Goal: Information Seeking & Learning: Learn about a topic

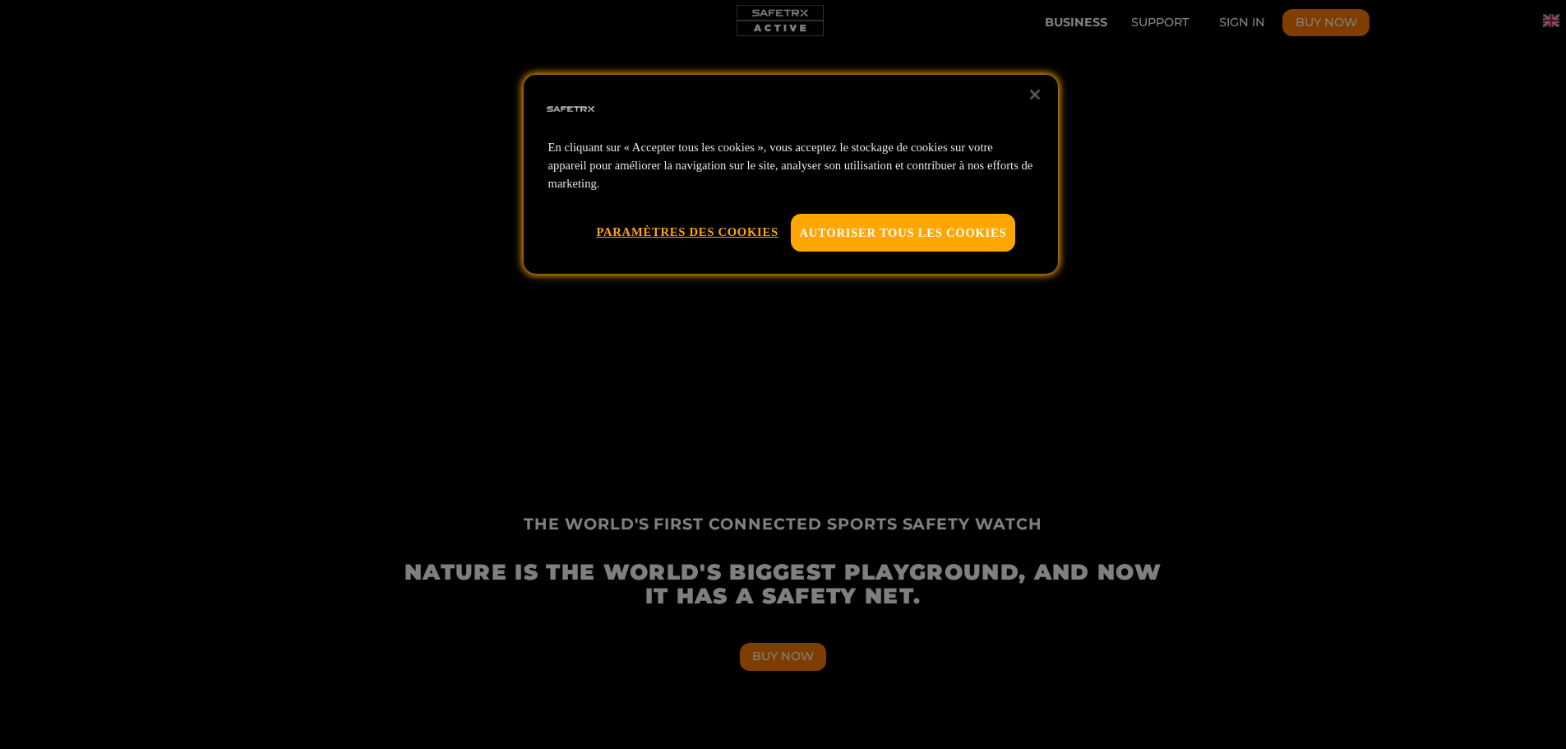
scroll to position [82, 0]
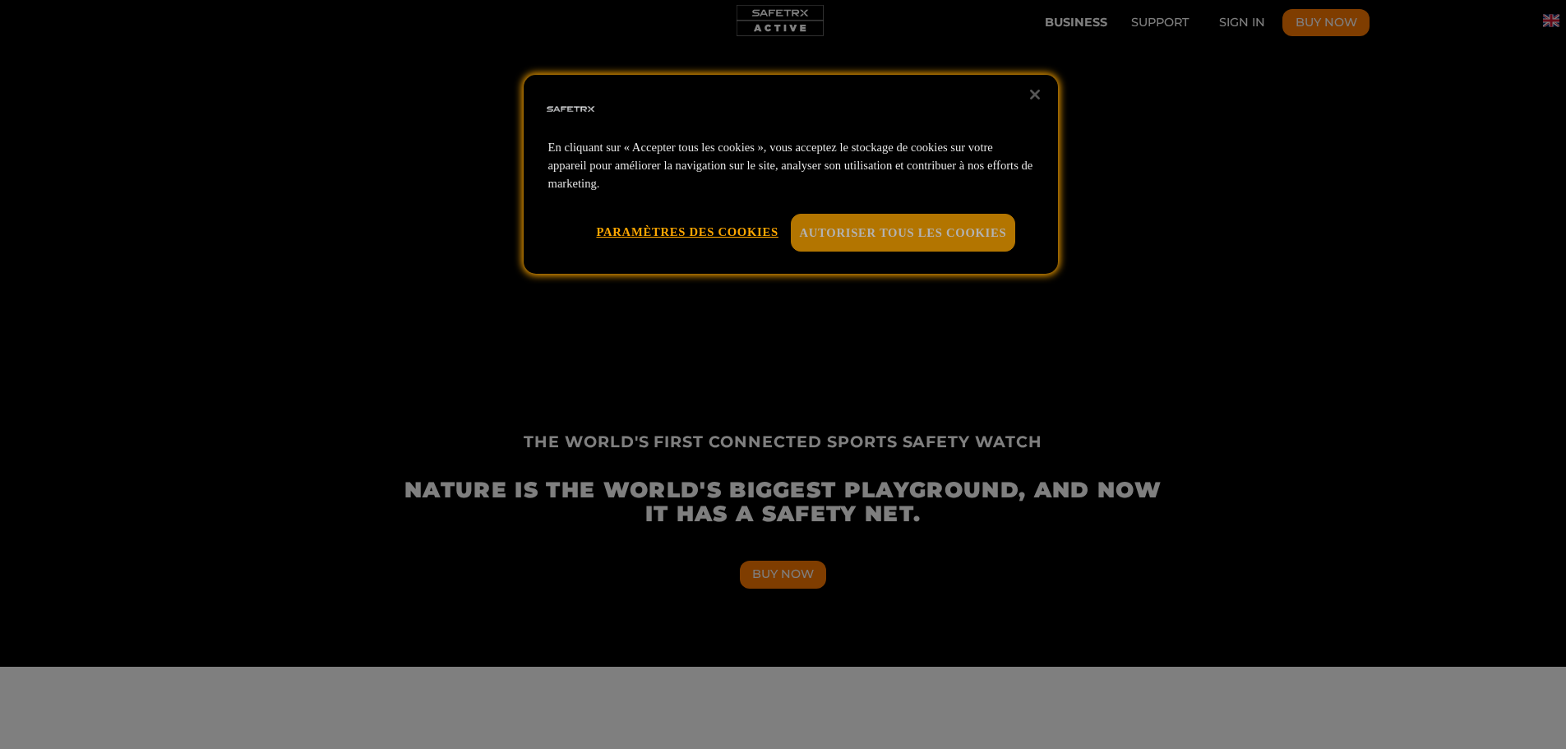
click at [848, 240] on button "Autoriser tous les cookies" at bounding box center [903, 233] width 225 height 38
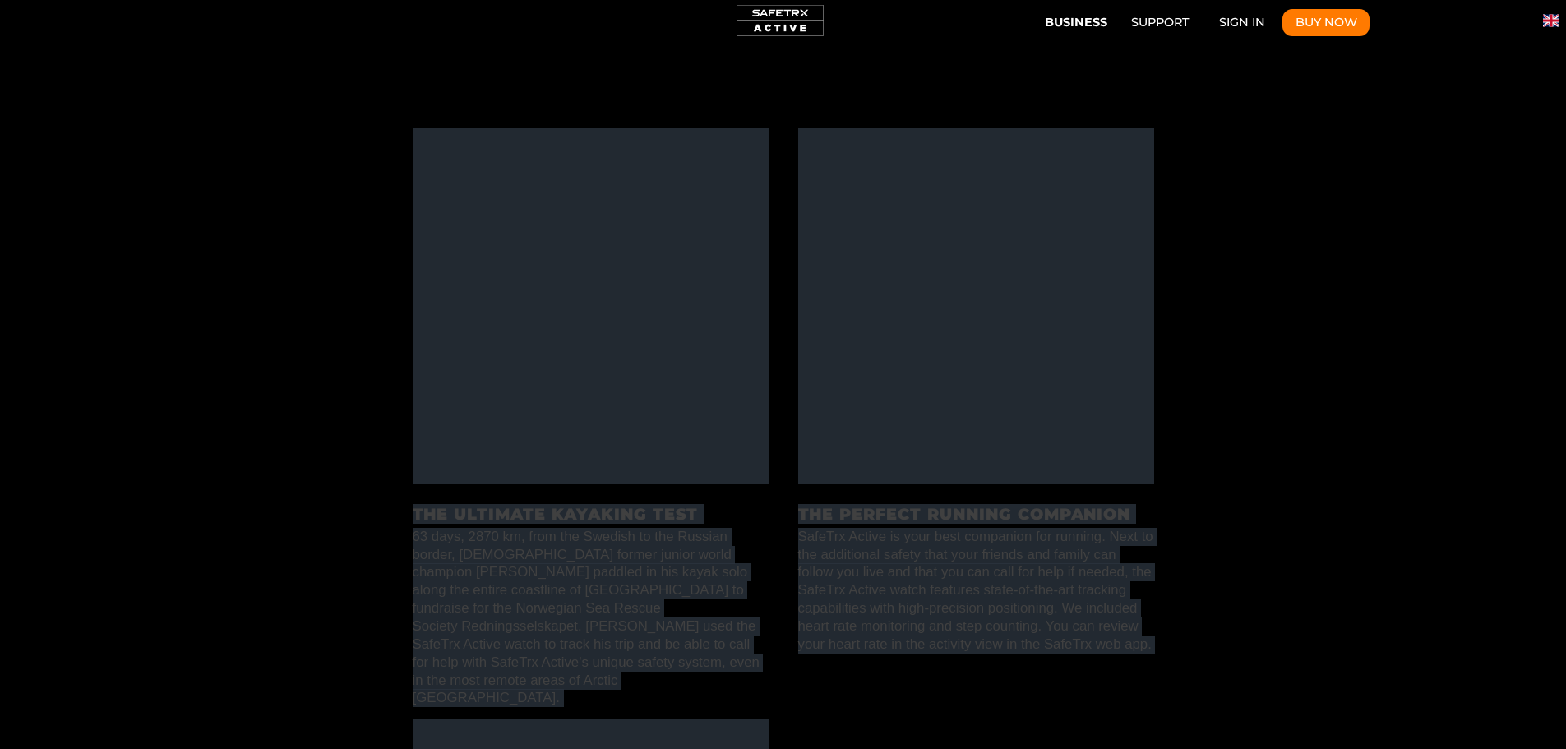
scroll to position [0, 3455]
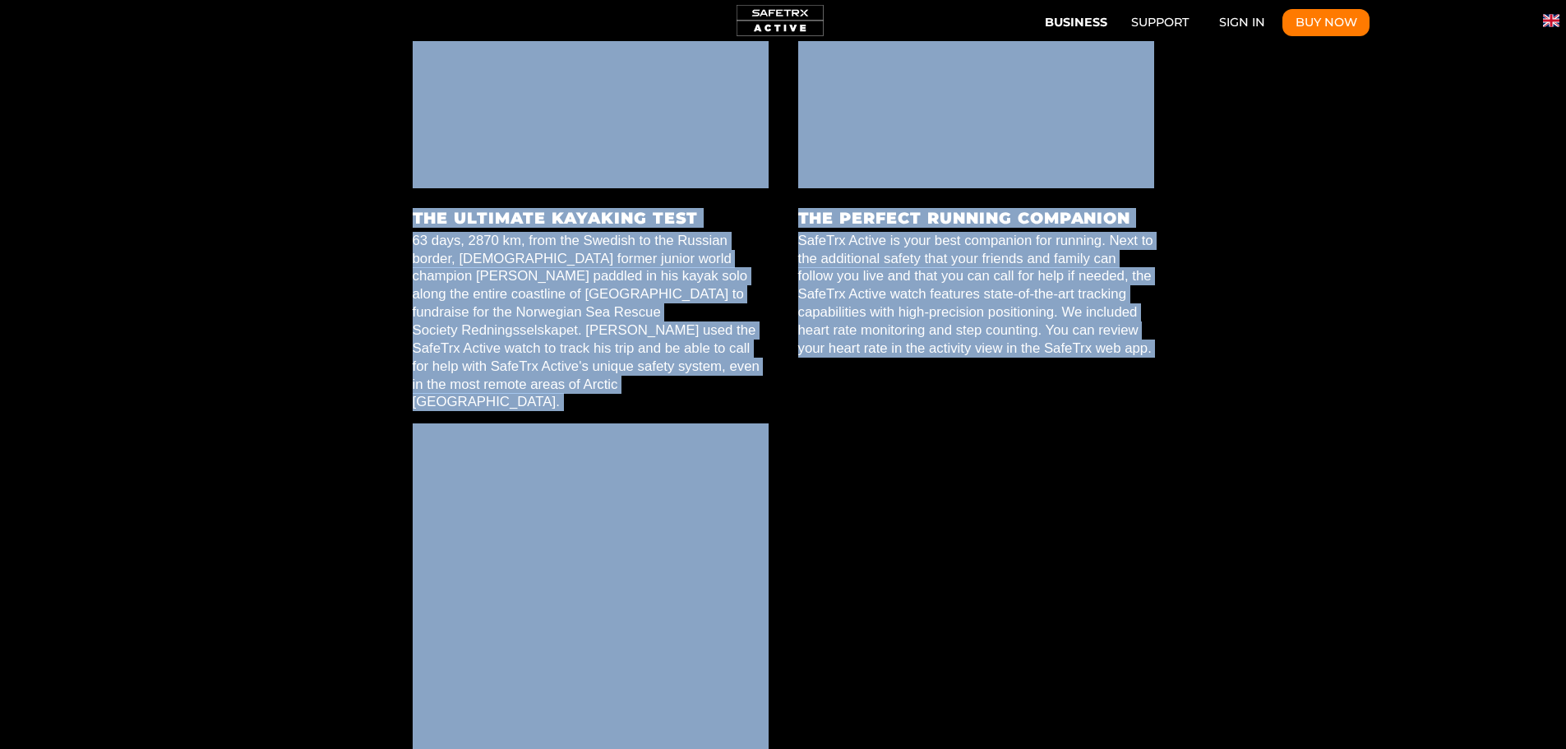
drag, startPoint x: 523, startPoint y: 516, endPoint x: 641, endPoint y: 520, distance: 118.4
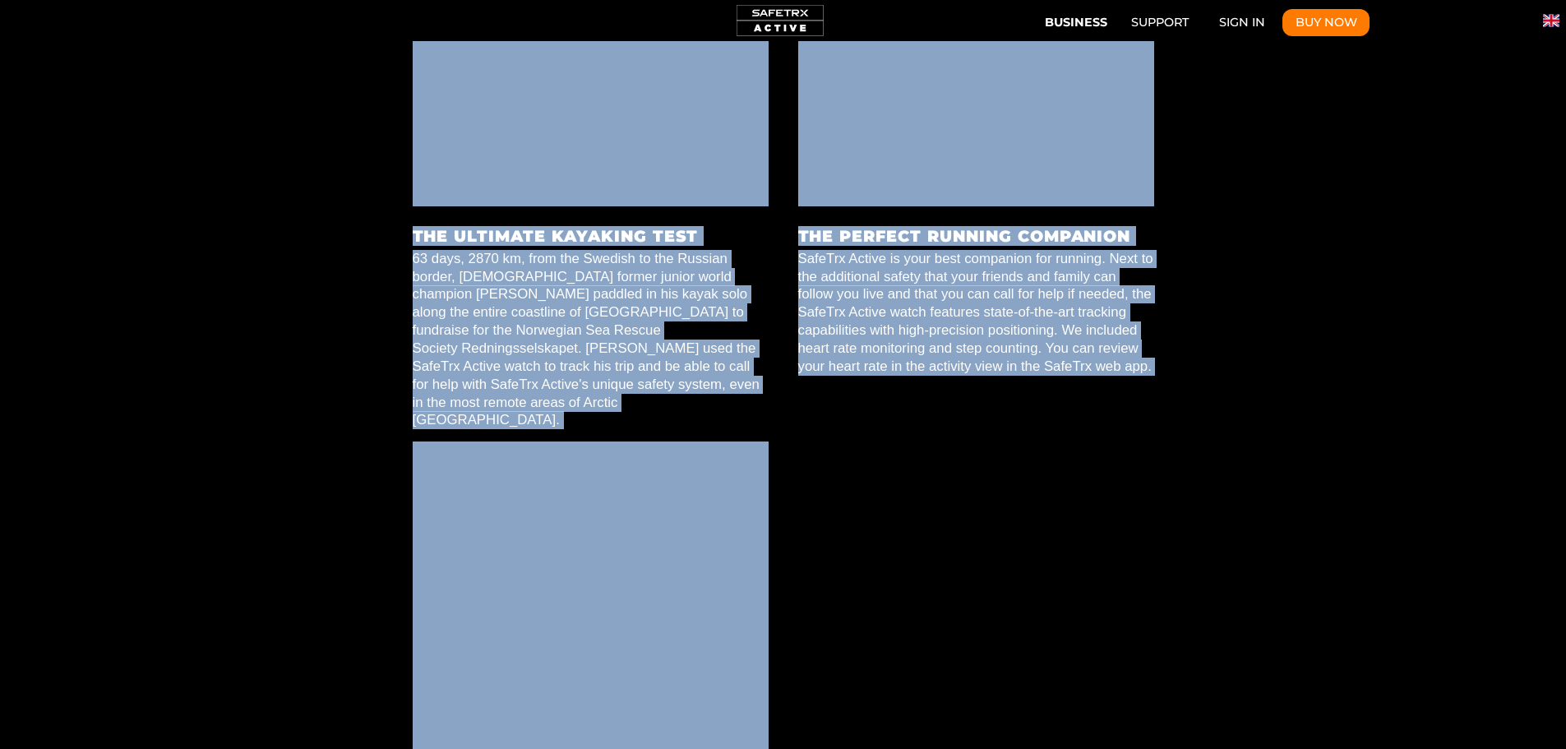
scroll to position [0, 4566]
click at [574, 250] on p "63 days, 2870 km, from the Swedish to the Russian border, [DEMOGRAPHIC_DATA] fo…" at bounding box center [591, 339] width 356 height 179
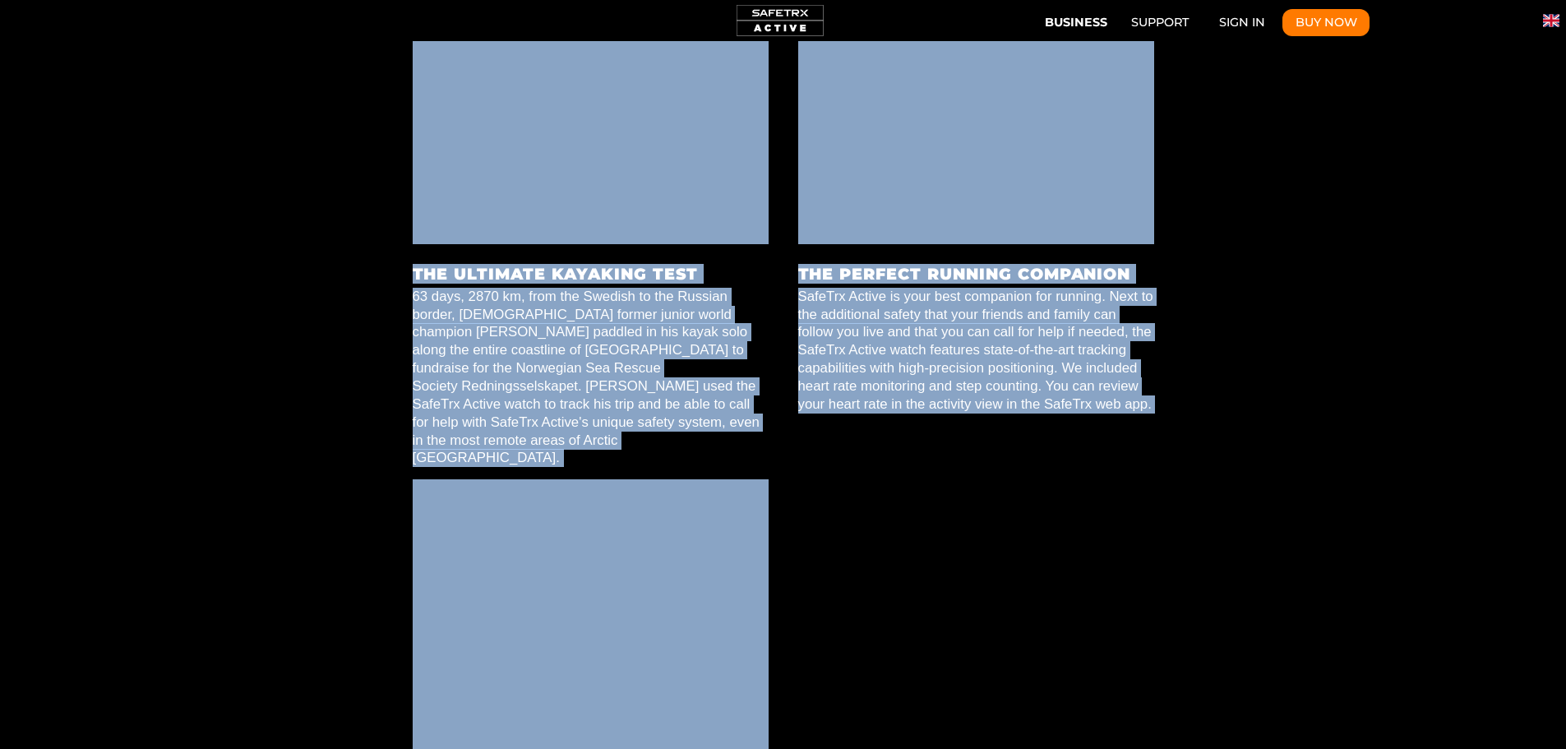
scroll to position [2112, 0]
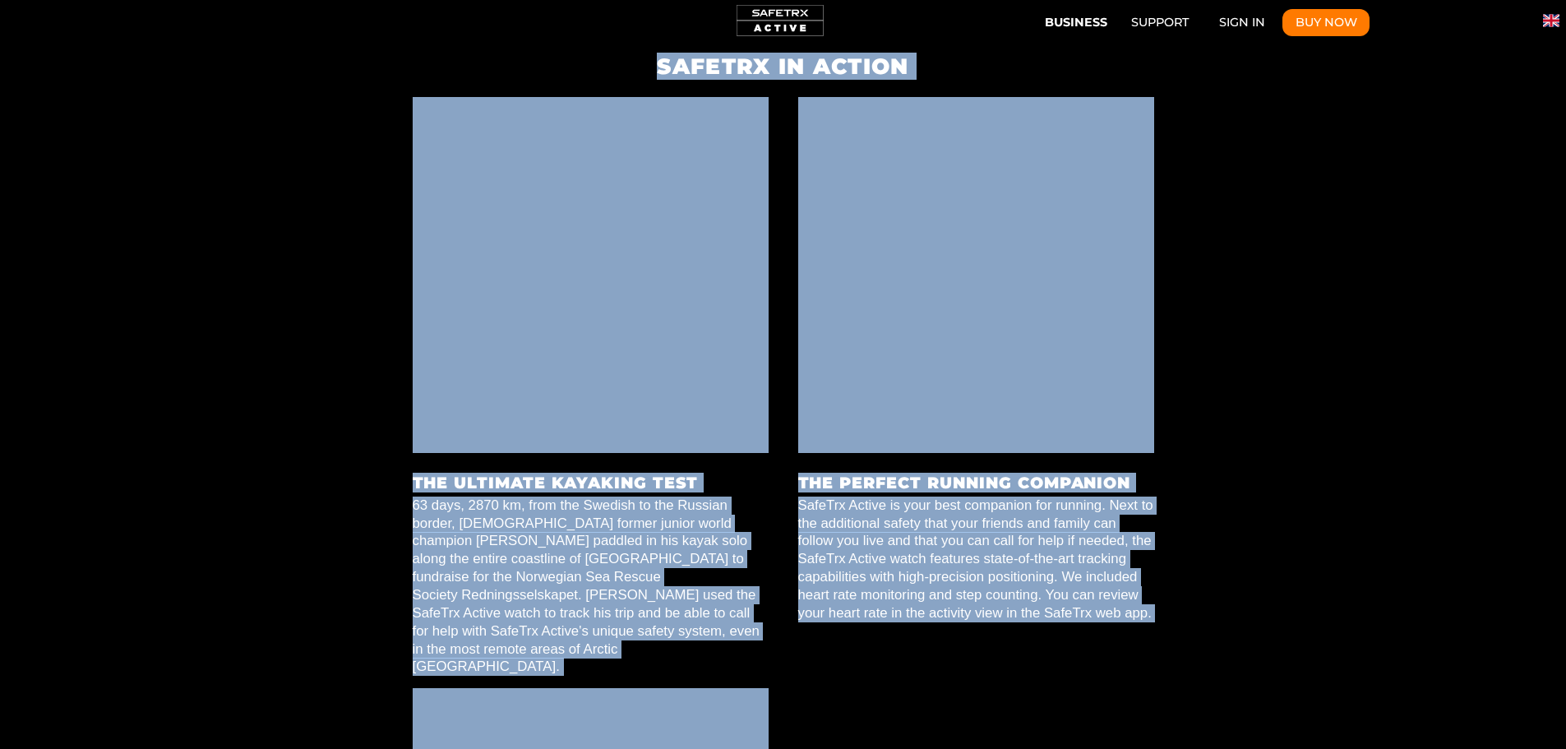
click at [193, 370] on div "SafeTrx in Action" at bounding box center [783, 684] width 1566 height 1292
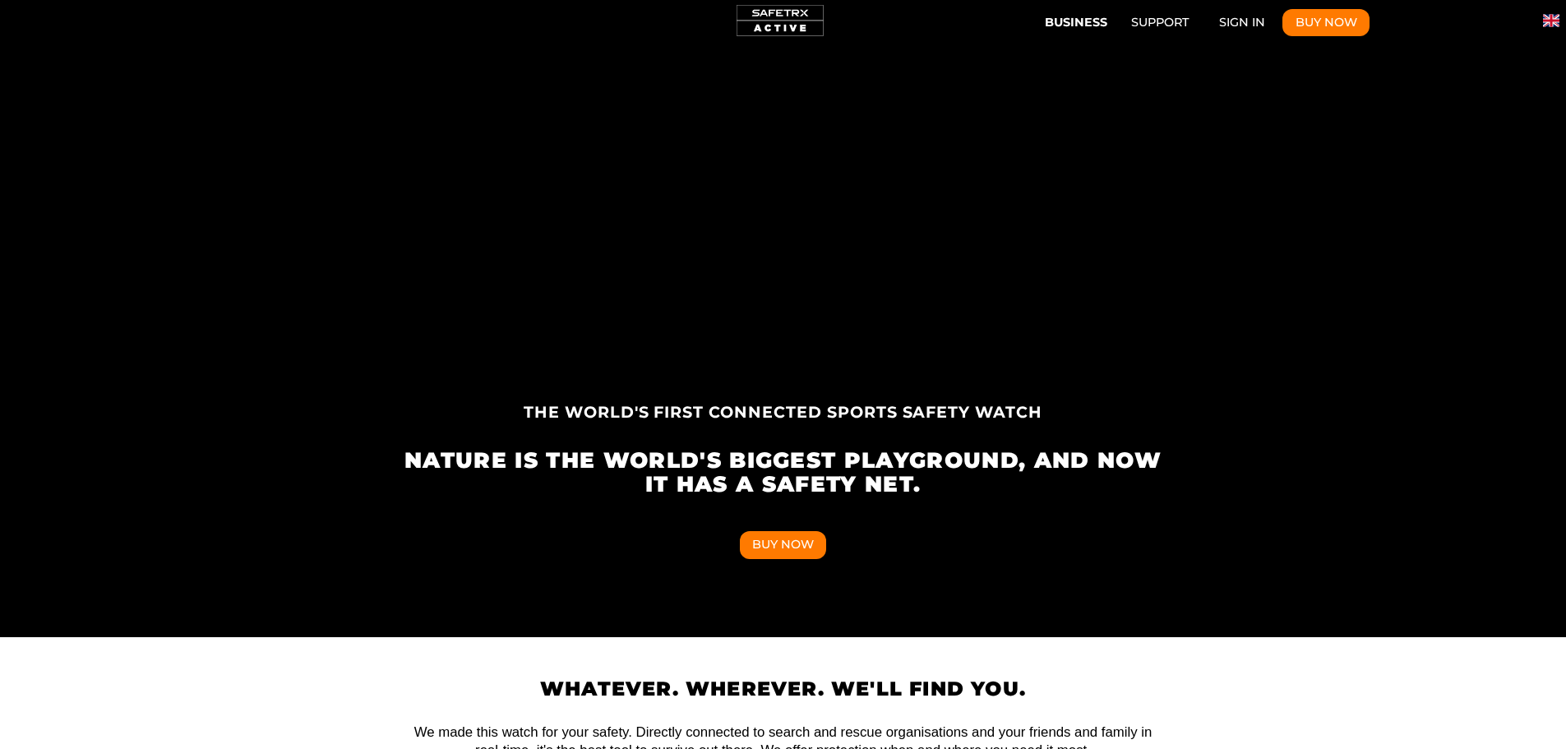
scroll to position [0, 0]
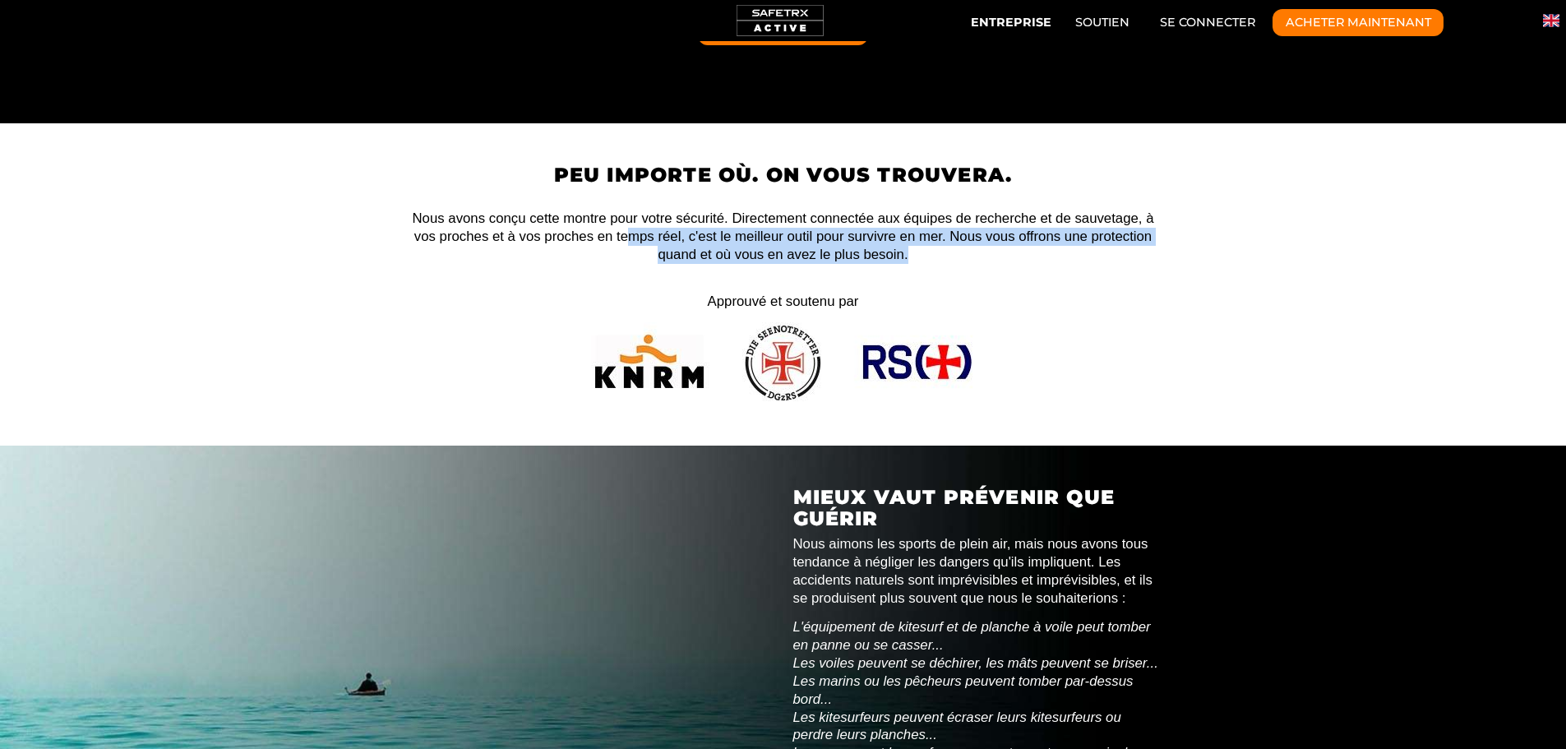
drag, startPoint x: 661, startPoint y: 367, endPoint x: 883, endPoint y: 291, distance: 234.4
click at [884, 289] on div "Peu importe où. On vous trouvera. Nous avons conçu cette montre pour votre sécu…" at bounding box center [783, 284] width 761 height 240
click at [883, 292] on p "Approuvé et soutenu par" at bounding box center [783, 293] width 761 height 36
drag, startPoint x: 865, startPoint y: 303, endPoint x: 703, endPoint y: 230, distance: 177.7
click at [703, 230] on div "Peu importe où. On vous trouvera. Nous avons conçu cette montre pour votre sécu…" at bounding box center [783, 284] width 761 height 240
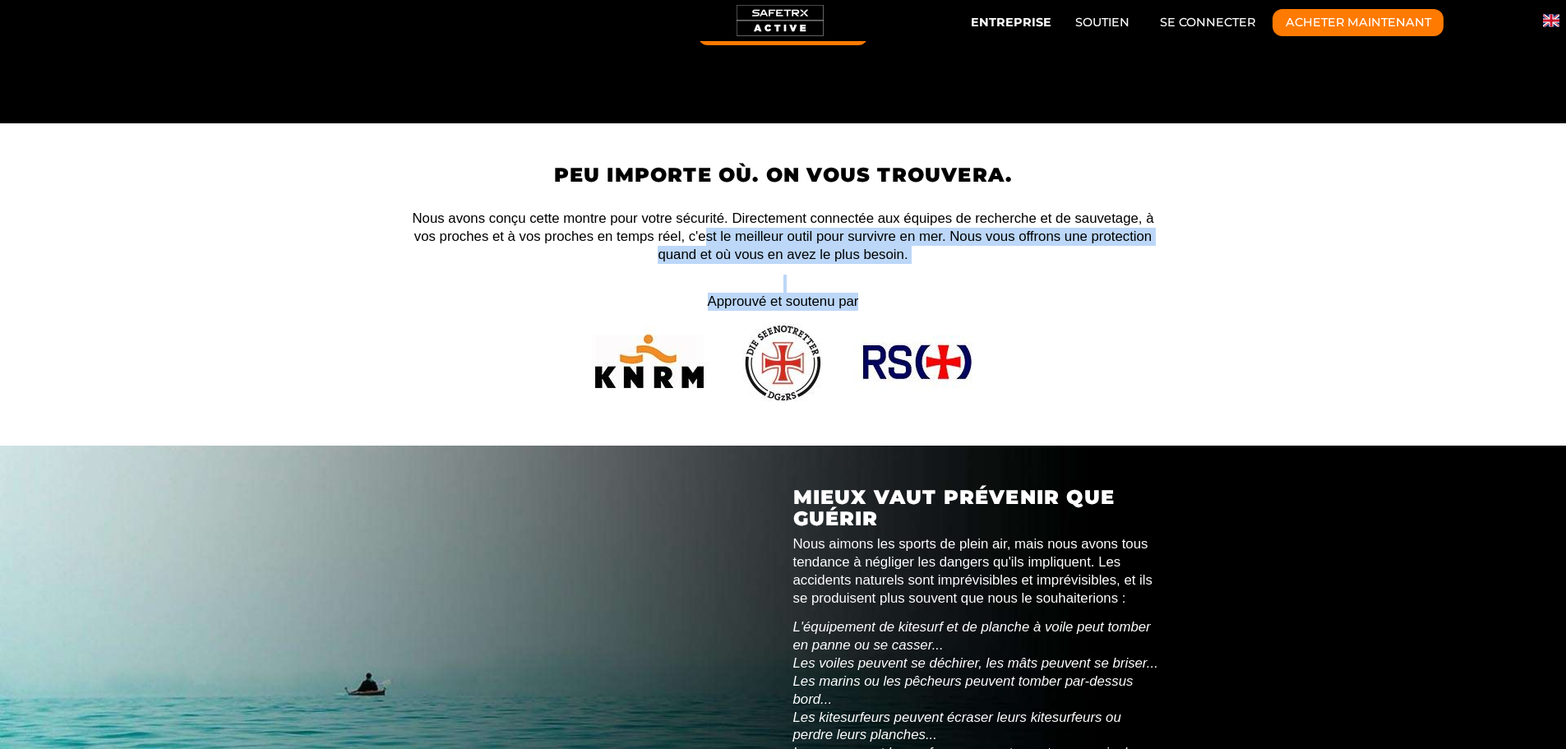
click at [702, 232] on font "Nous avons conçu cette montre pour votre sécurité. Directement connectée aux éq…" at bounding box center [782, 236] width 741 height 52
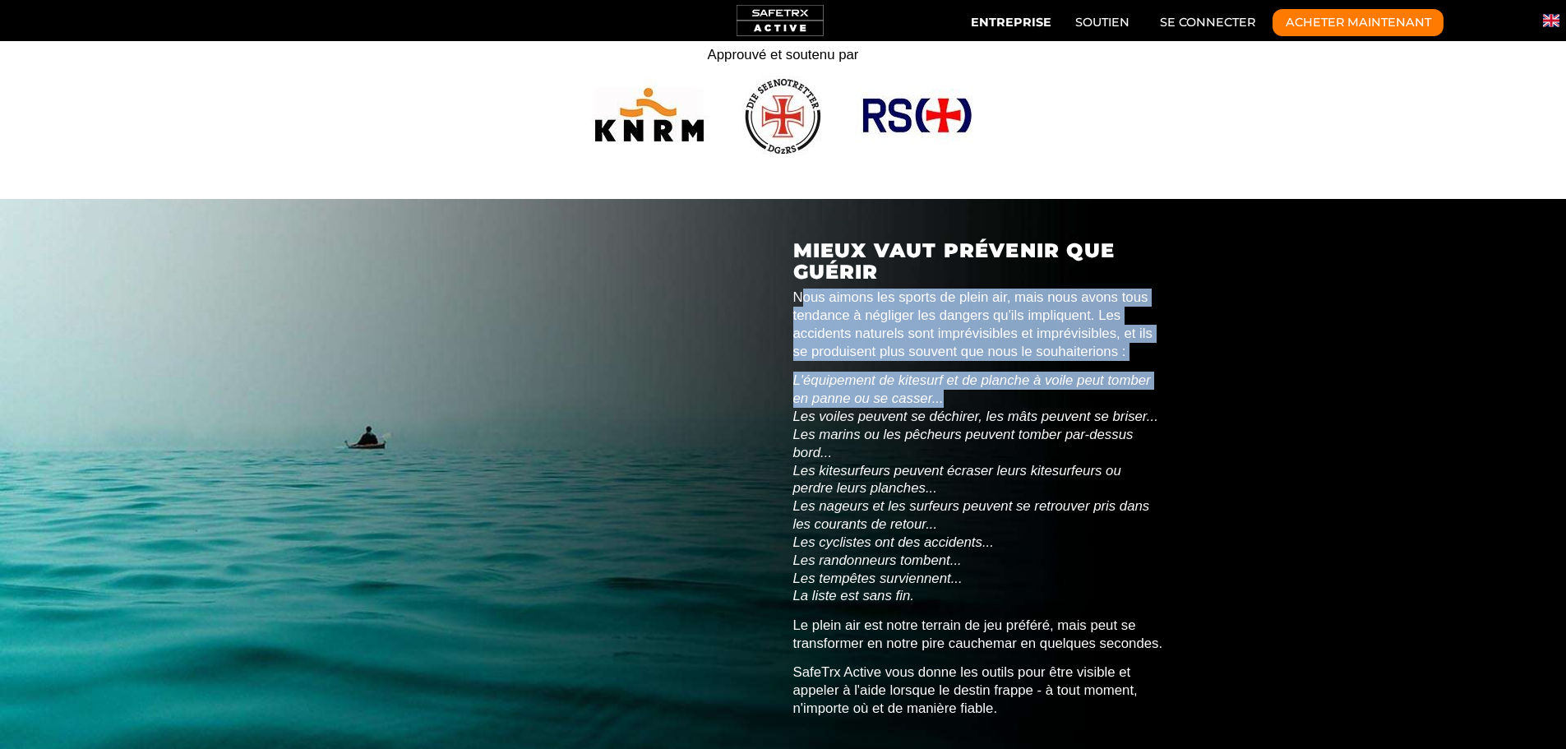
drag, startPoint x: 801, startPoint y: 237, endPoint x: 1123, endPoint y: 337, distance: 337.4
click at [1123, 337] on div "Mieux vaut prévenir que guérir Nous aimons les sports de plein air, mais nous a…" at bounding box center [978, 479] width 371 height 478
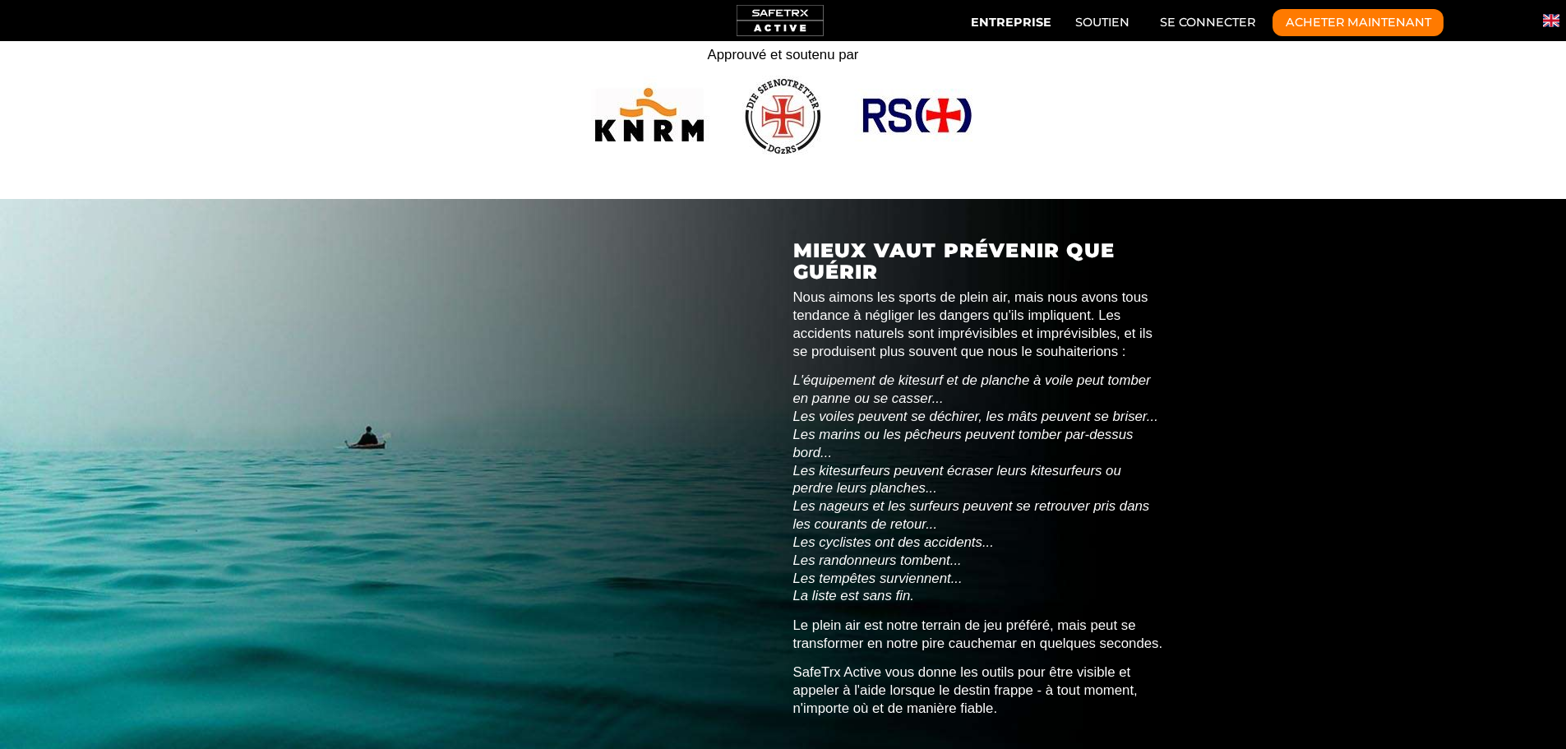
click at [1102, 408] on font "Les voiles peuvent se déchirer, les mâts peuvent se briser..." at bounding box center [975, 416] width 365 height 16
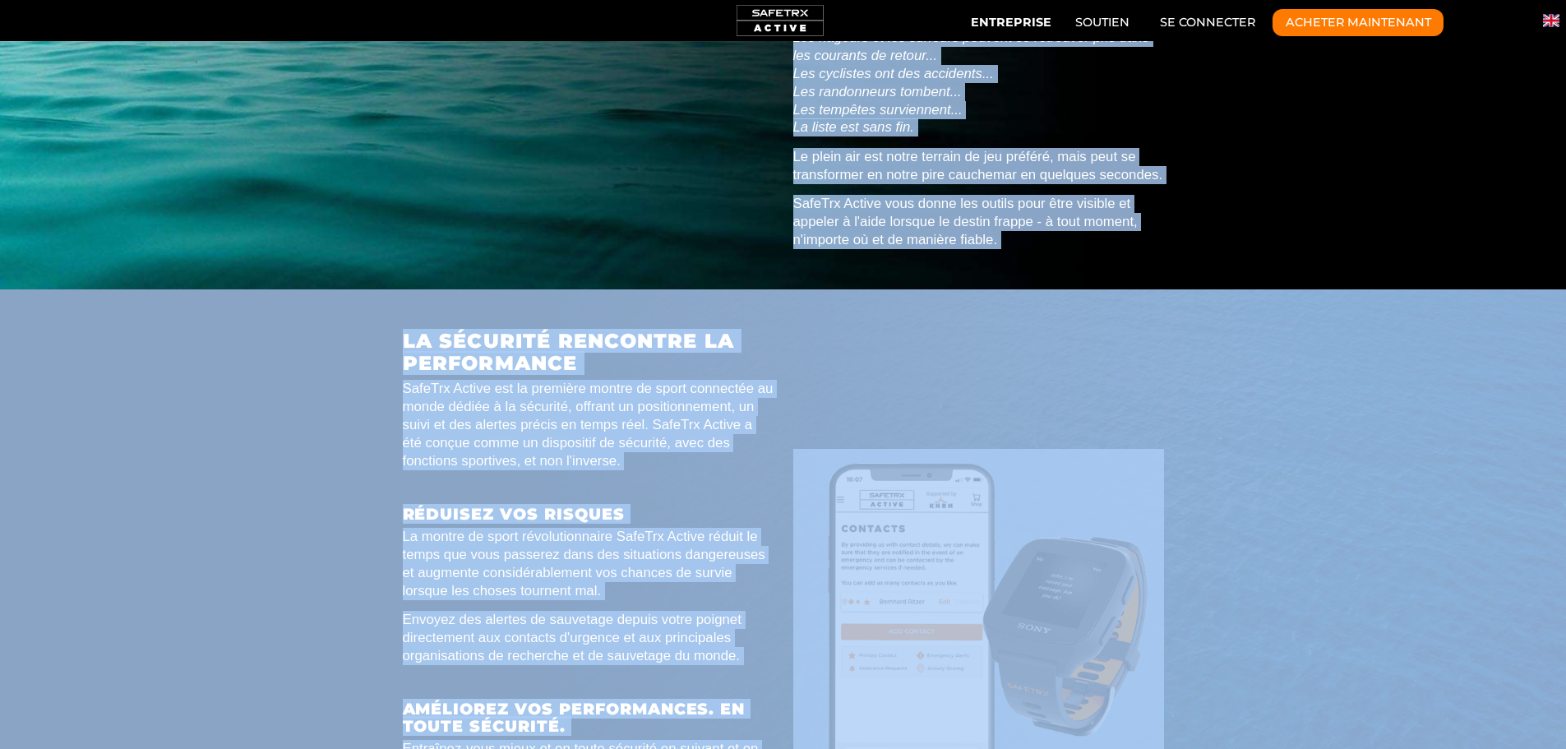
drag, startPoint x: 794, startPoint y: 355, endPoint x: 921, endPoint y: 357, distance: 127.4
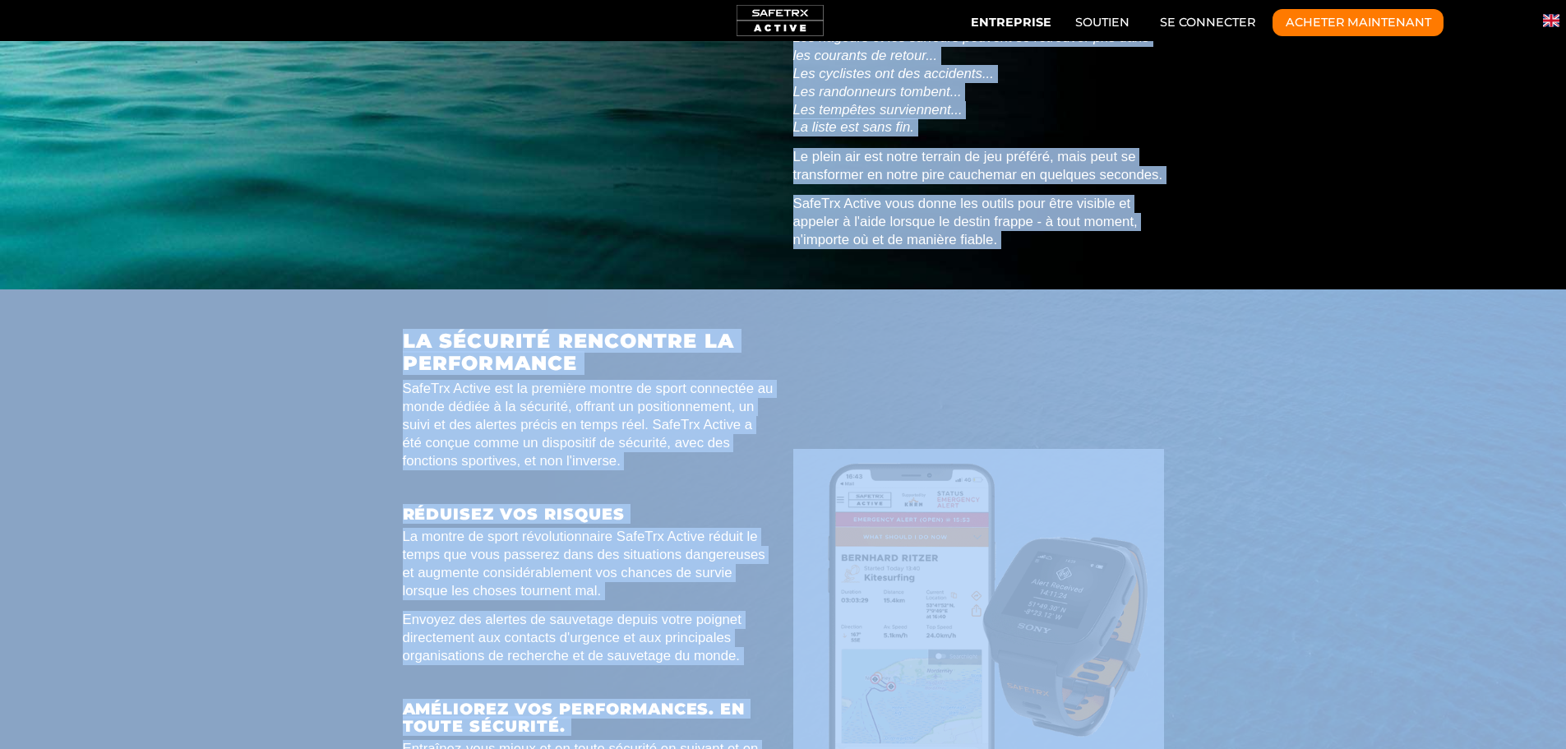
click at [847, 148] on p "Le plein air est notre terrain de jeu préféré, mais peut se transformer en notr…" at bounding box center [978, 166] width 371 height 36
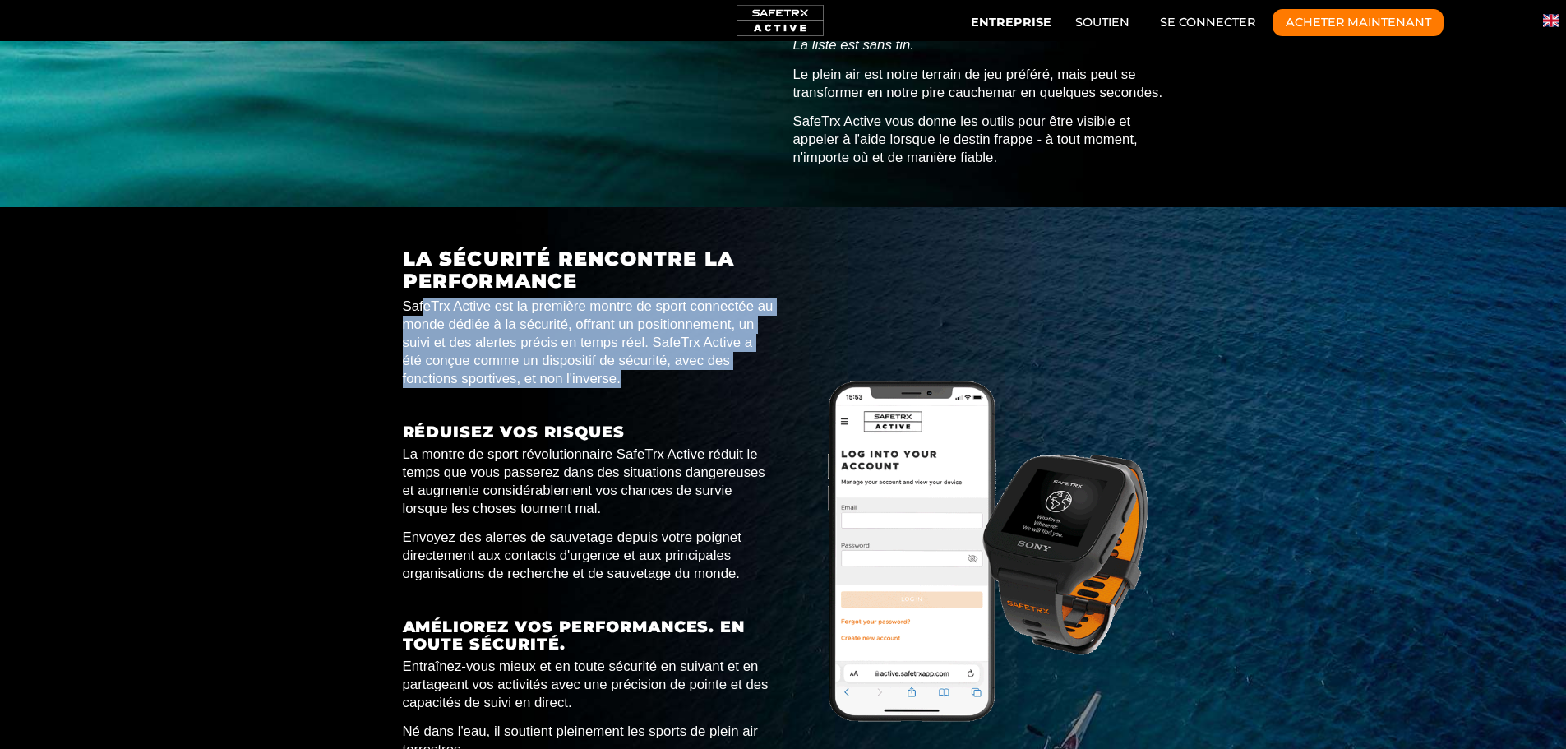
drag, startPoint x: 422, startPoint y: 248, endPoint x: 669, endPoint y: 320, distance: 256.7
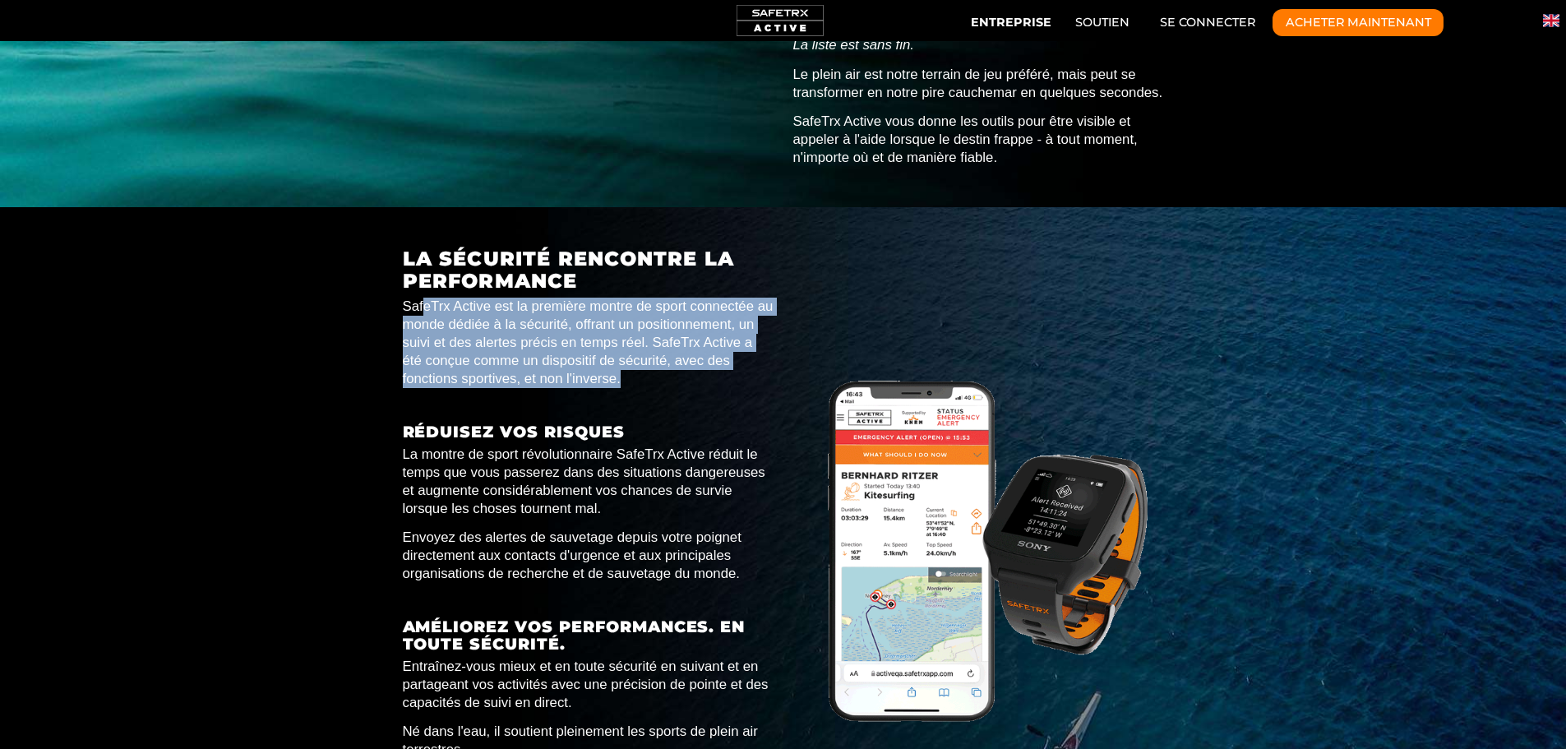
click at [669, 320] on p "SafeTrx Active est la première montre de sport connectée au monde dédiée à la s…" at bounding box center [588, 343] width 371 height 90
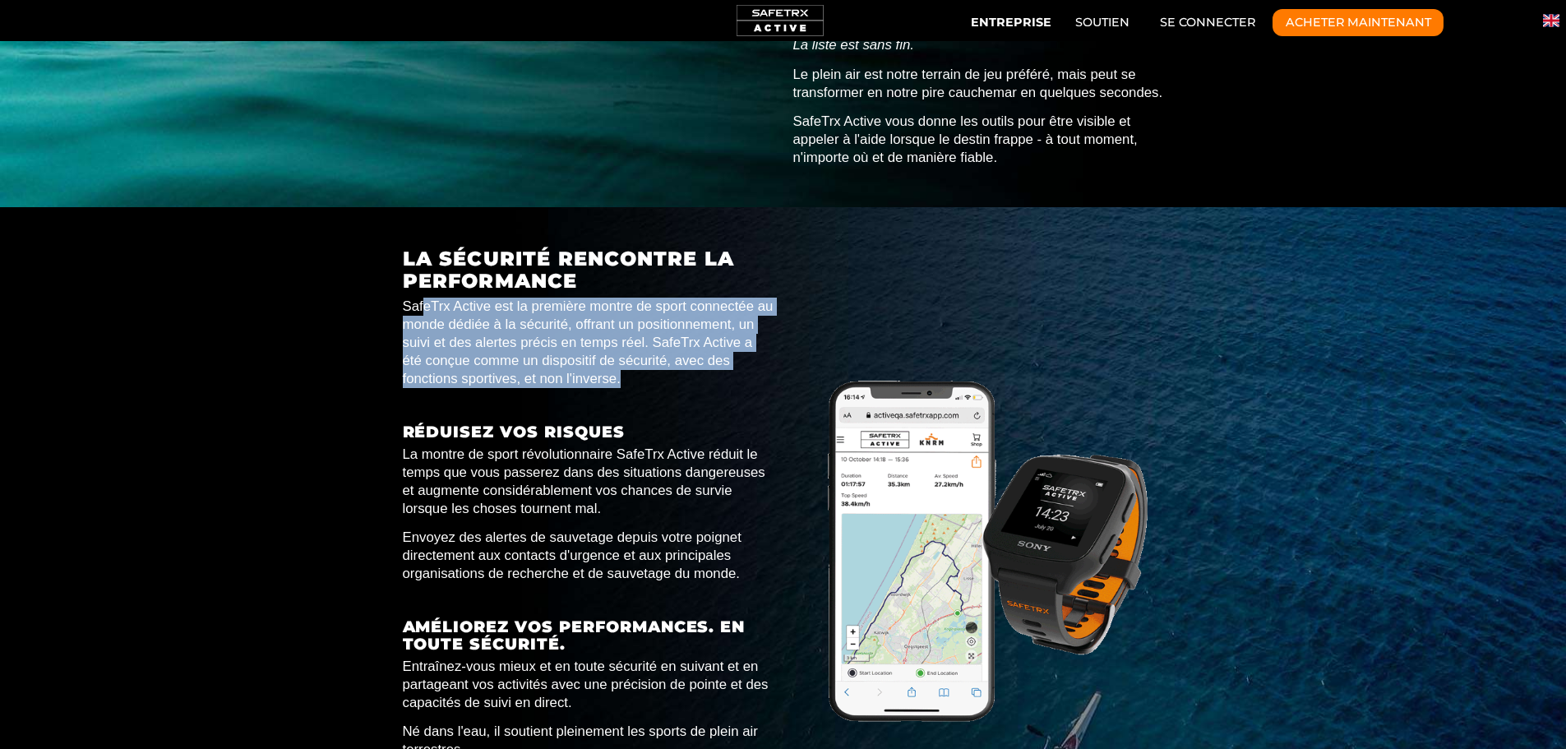
click at [669, 320] on p "SafeTrx Active est la première montre de sport connectée au monde dédiée à la s…" at bounding box center [588, 343] width 371 height 90
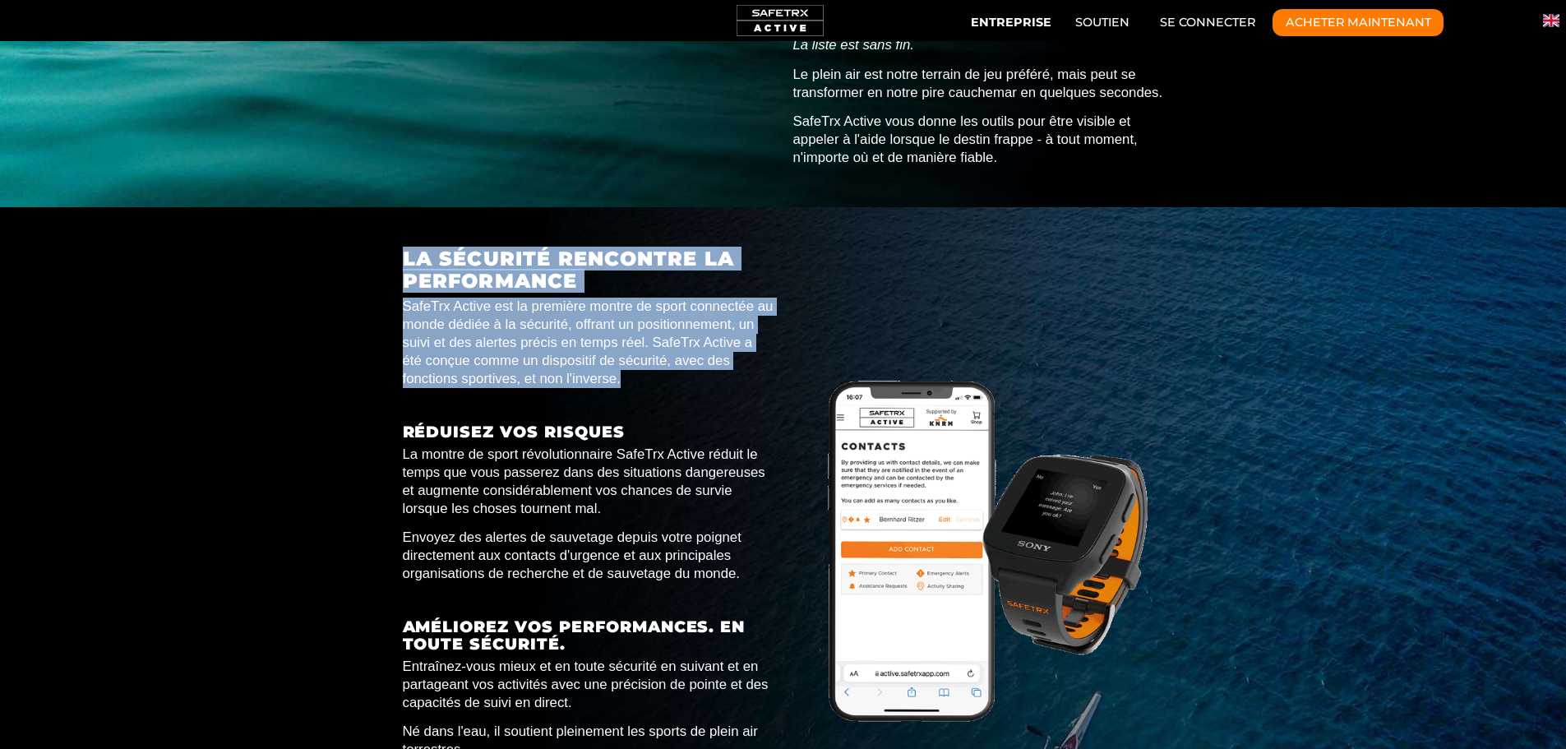
drag, startPoint x: 639, startPoint y: 317, endPoint x: 389, endPoint y: 187, distance: 282.0
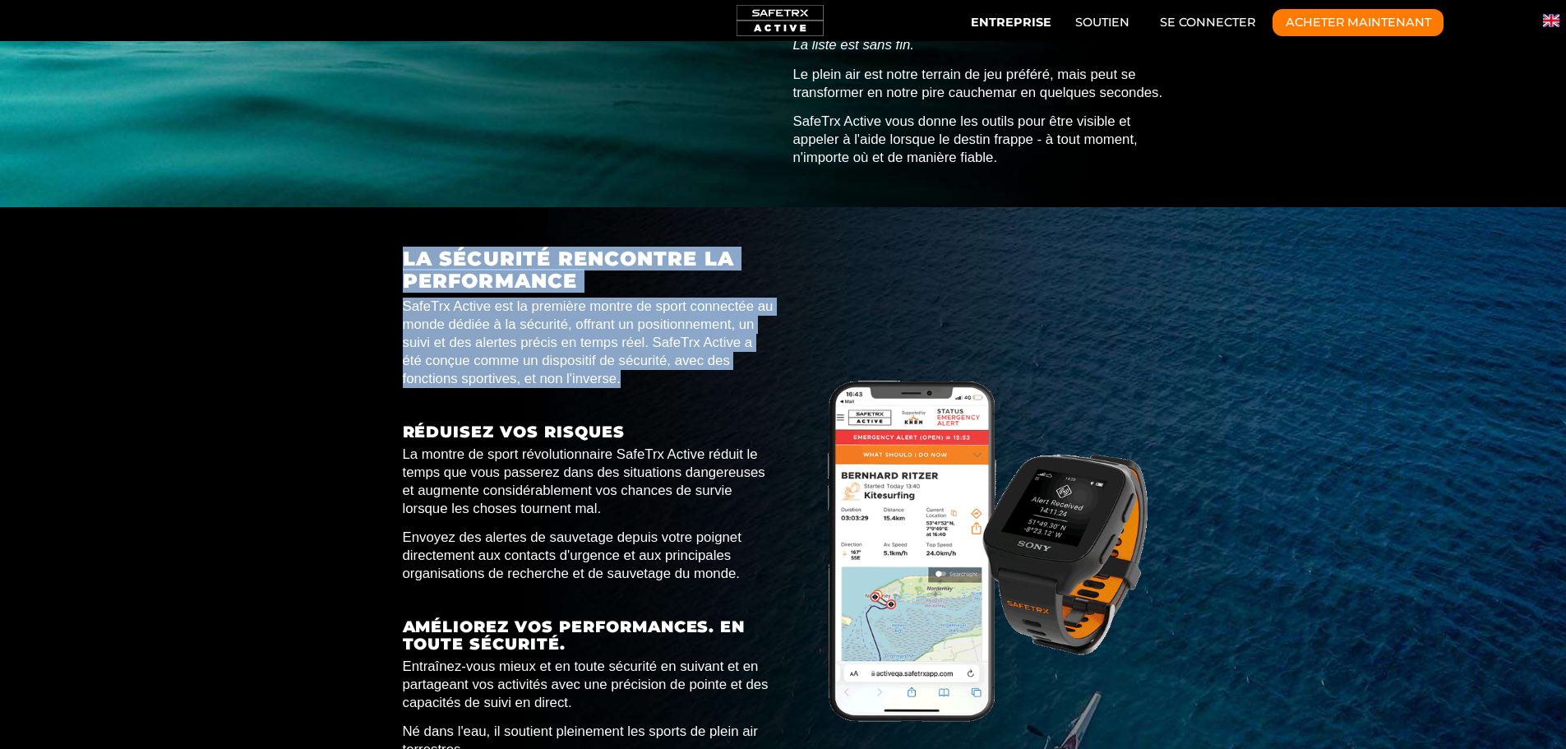
click at [390, 248] on div "LA SÉCURITÉ RENCONTRE LA PERFORMANCE SafeTrx Active est la première montre de s…" at bounding box center [783, 551] width 1566 height 607
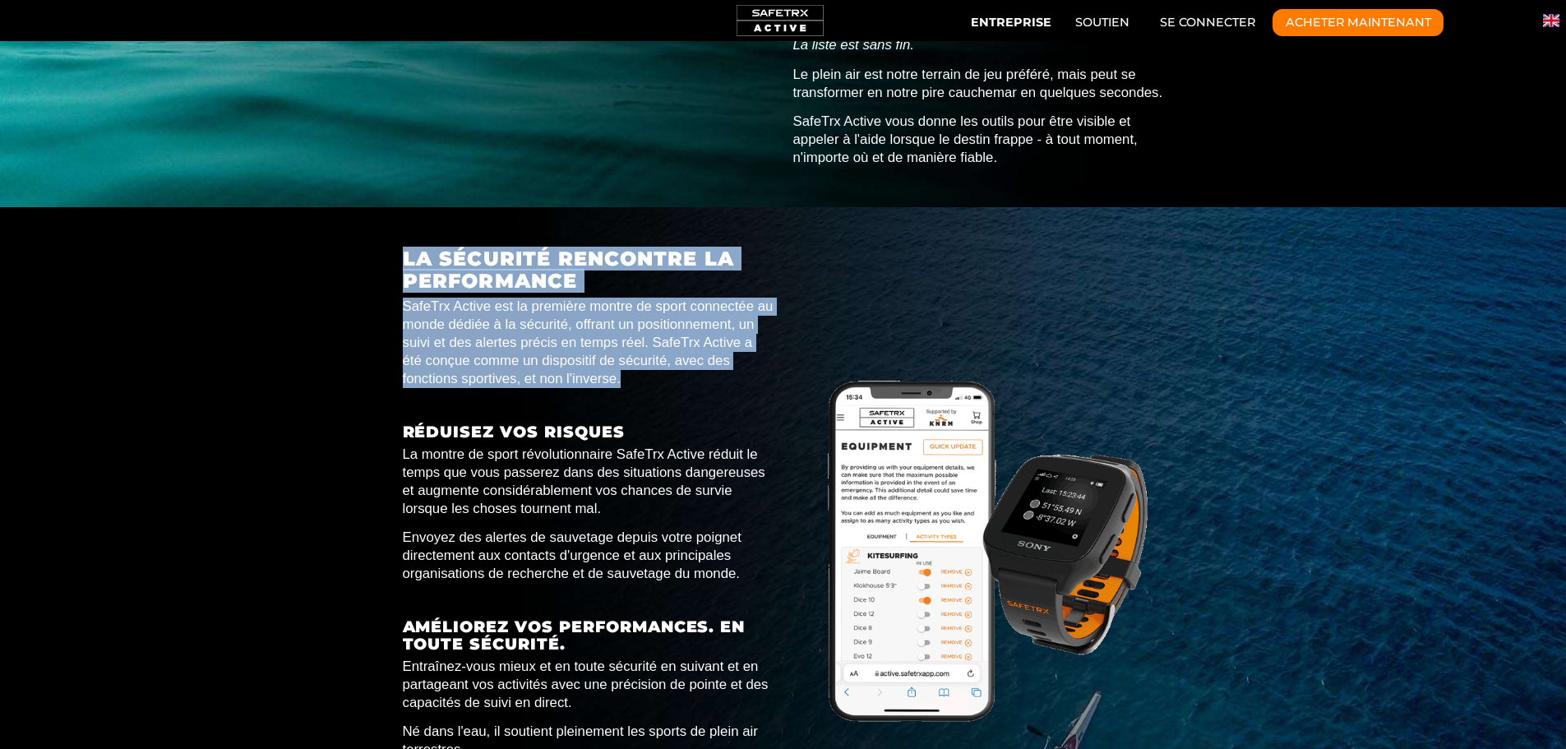
click at [418, 298] on font "SafeTrx Active est la première montre de sport connectée au monde dédiée à la s…" at bounding box center [588, 341] width 371 height 87
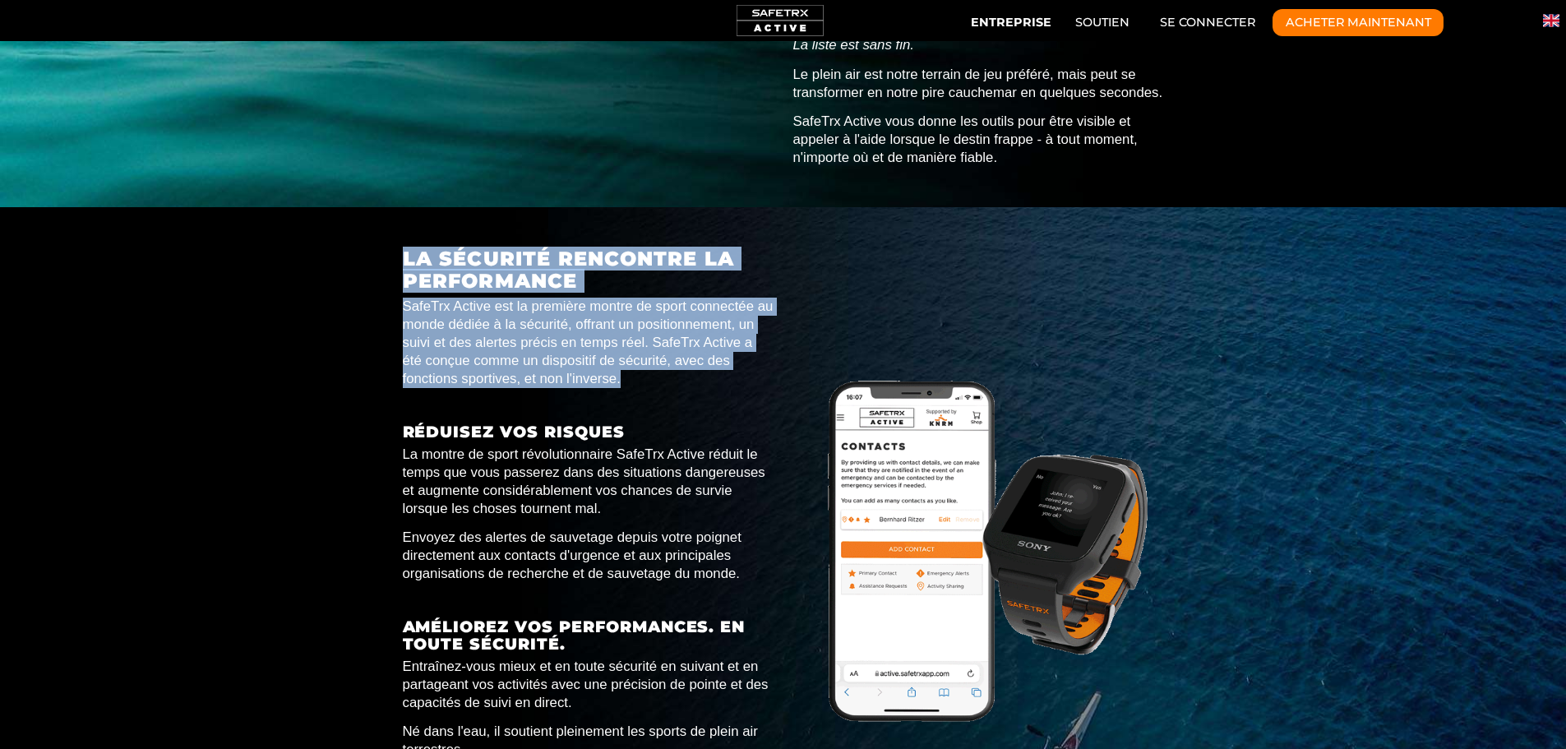
click at [586, 302] on font "SafeTrx Active est la première montre de sport connectée au monde dédiée à la s…" at bounding box center [588, 341] width 371 height 87
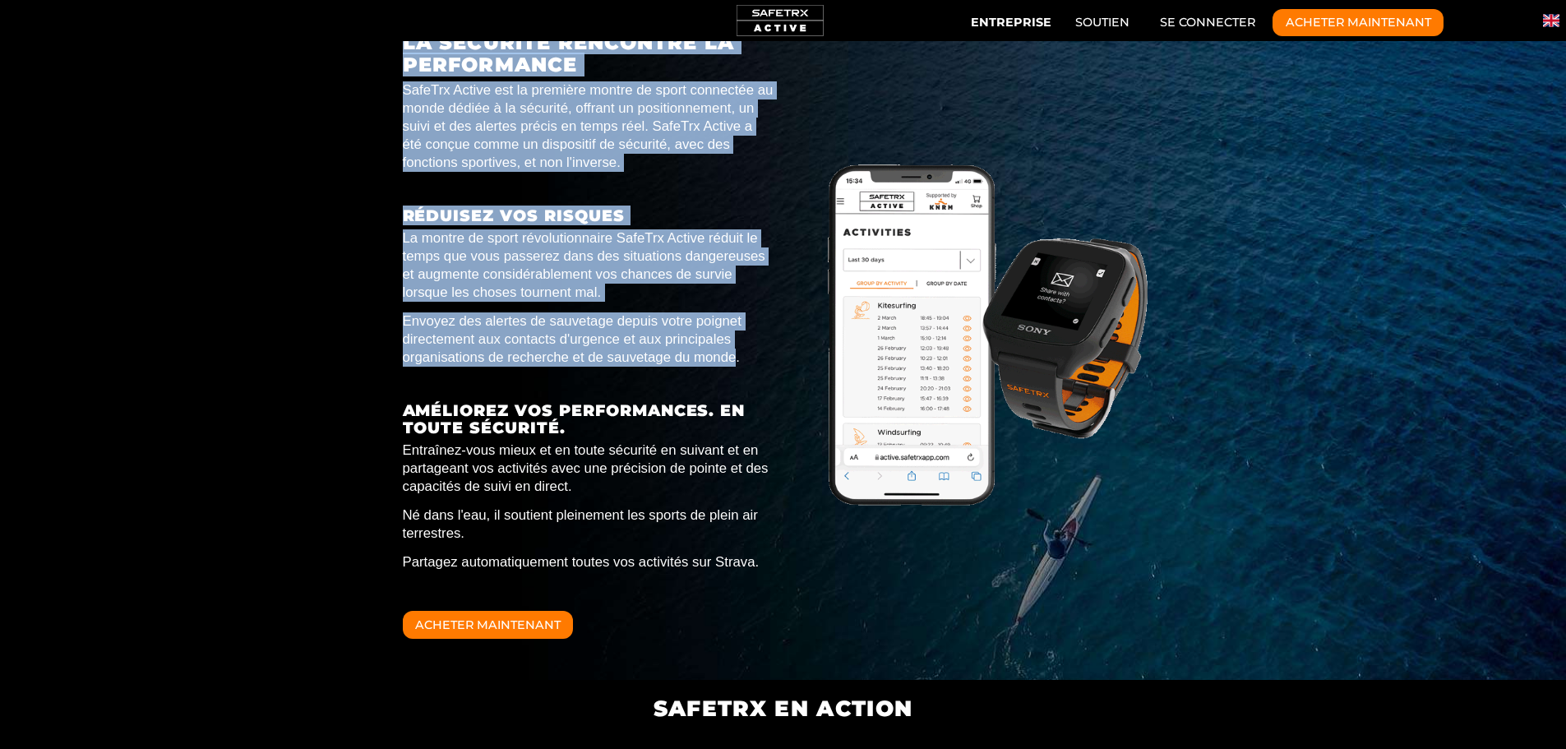
drag, startPoint x: 390, startPoint y: 362, endPoint x: 734, endPoint y: 302, distance: 348.9
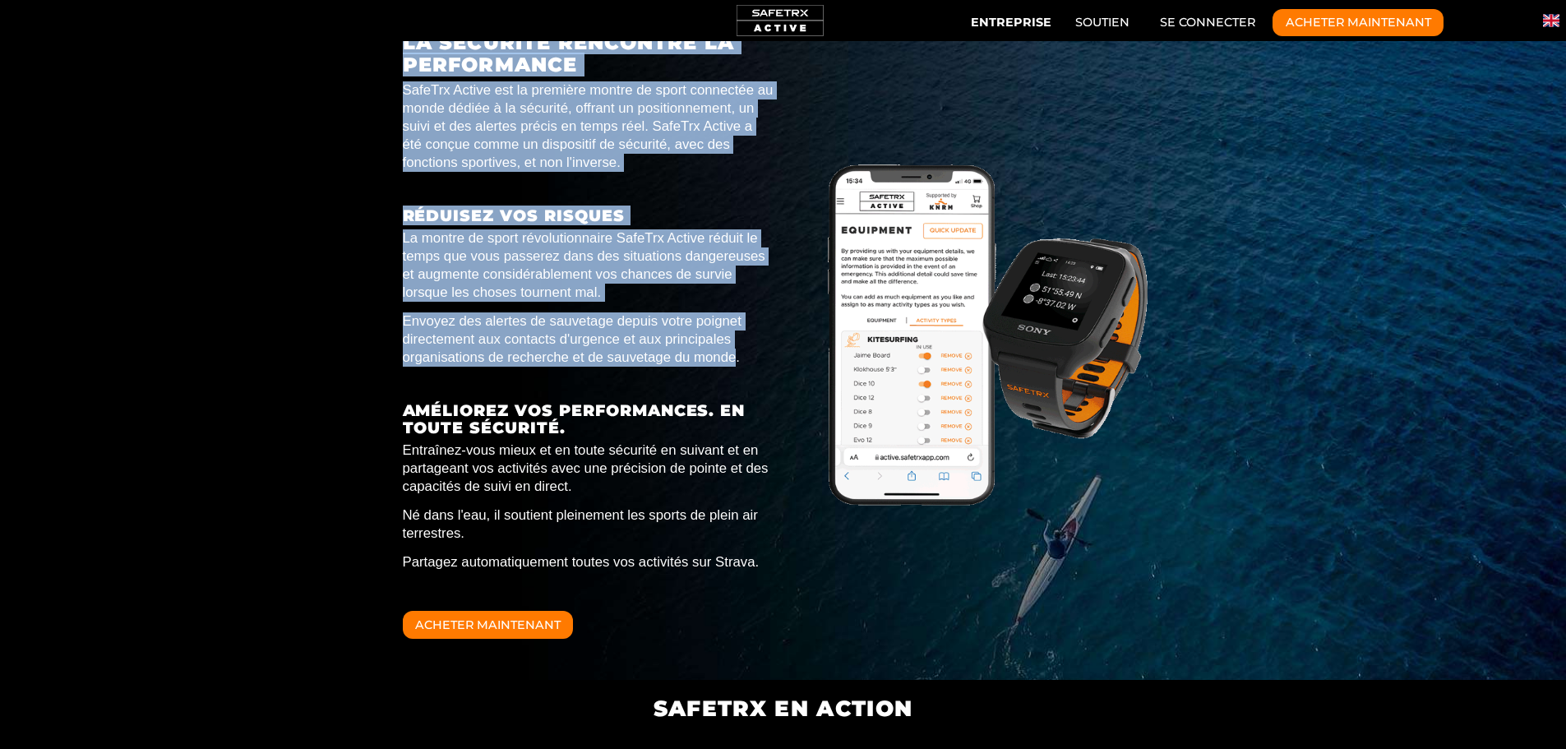
click at [734, 302] on div "LA SÉCURITÉ RENCONTRE LA PERFORMANCE SafeTrx Active est la première montre de s…" at bounding box center [783, 335] width 1566 height 607
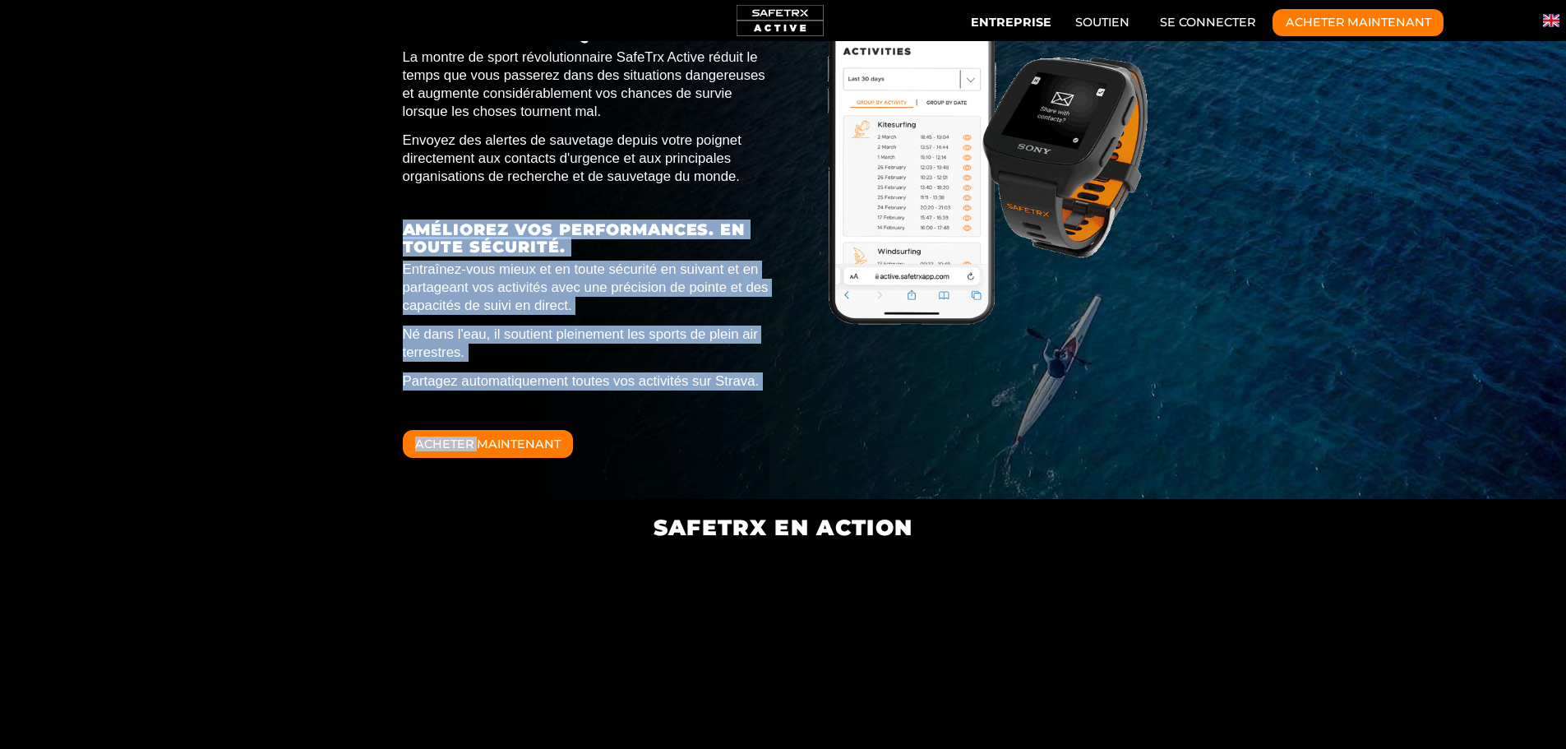
drag, startPoint x: 398, startPoint y: 348, endPoint x: 482, endPoint y: 401, distance: 99.4
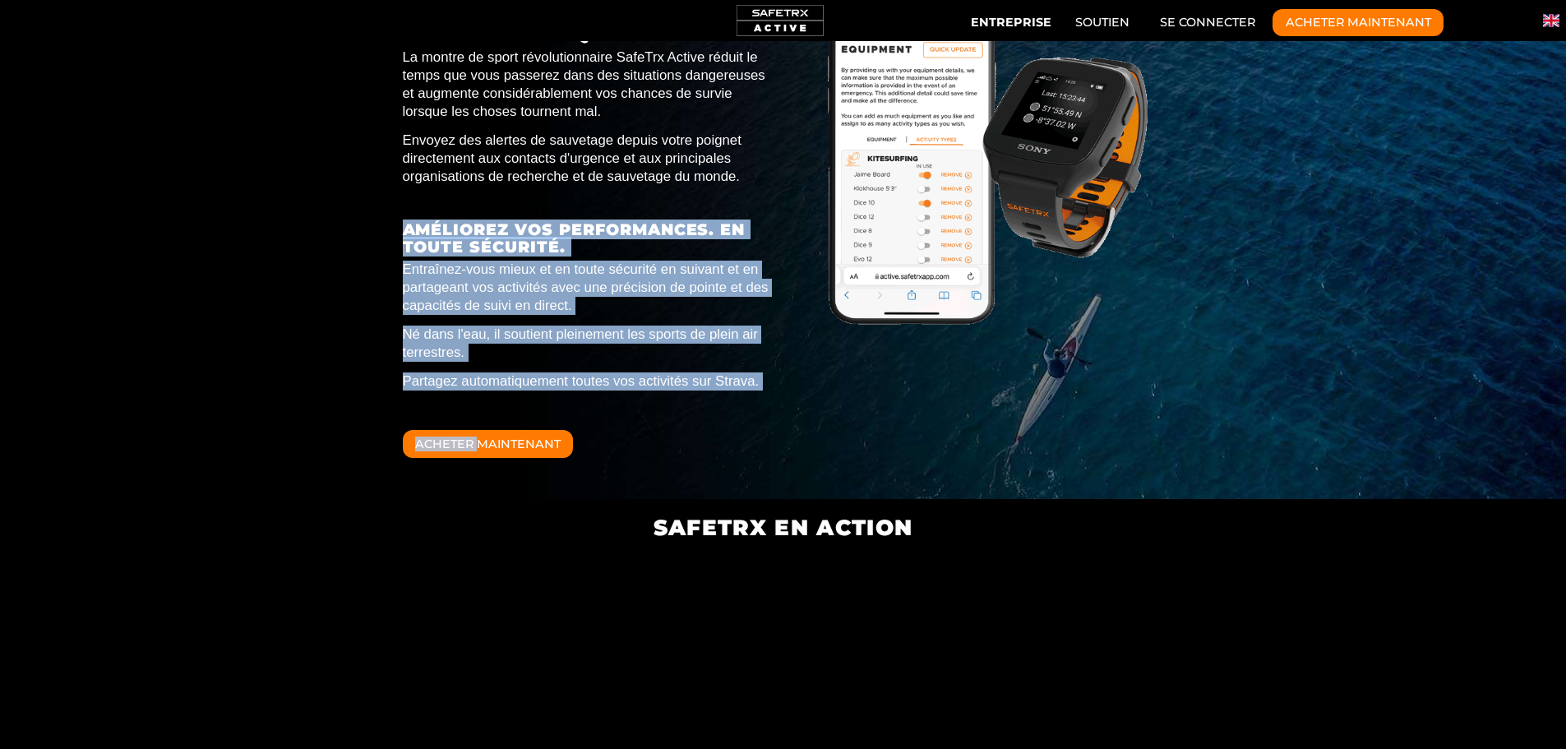
click at [482, 400] on div "LA SÉCURITÉ RENCONTRE LA PERFORMANCE SafeTrx Active est la première montre de s…" at bounding box center [783, 154] width 1566 height 689
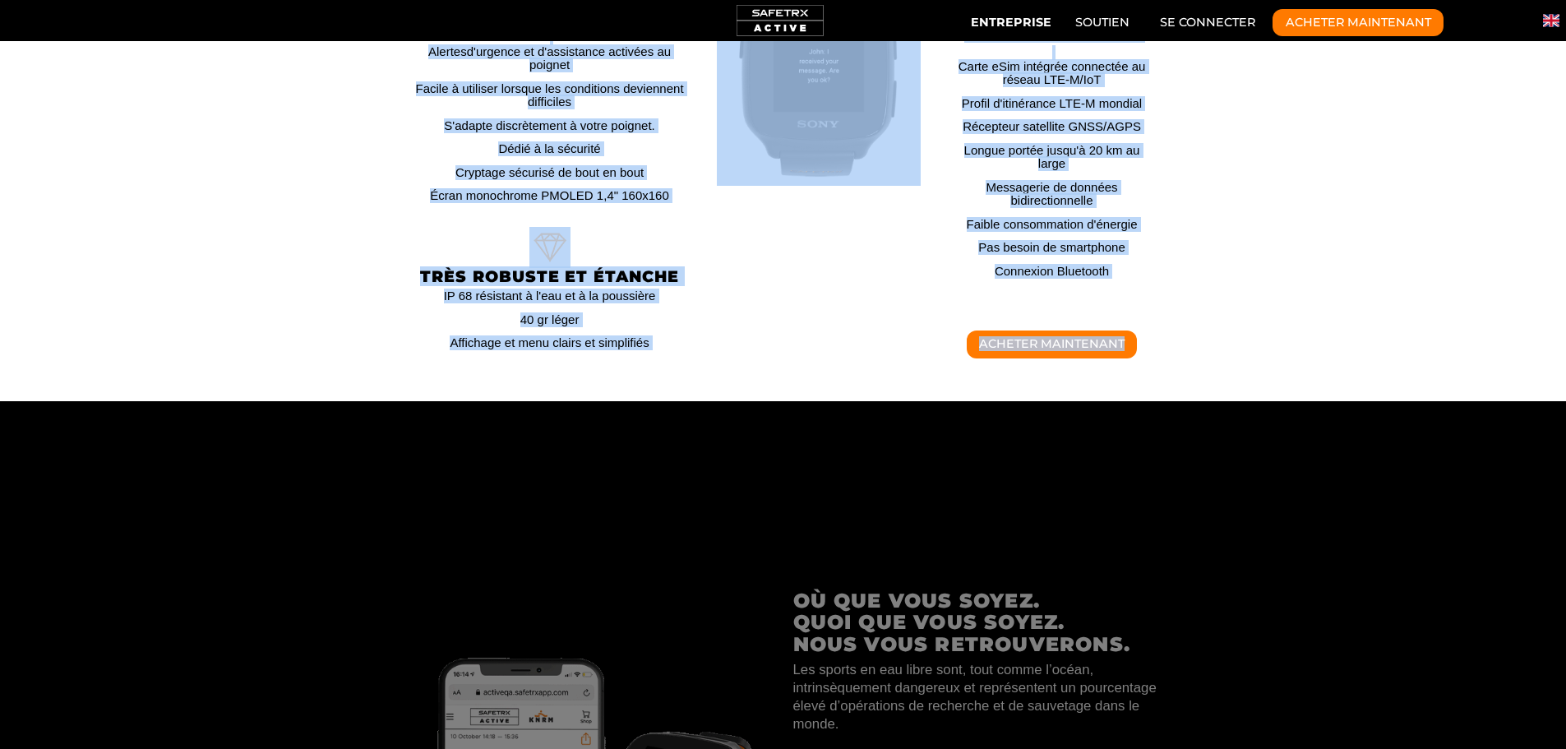
drag, startPoint x: 413, startPoint y: 446, endPoint x: 442, endPoint y: 443, distance: 29.0
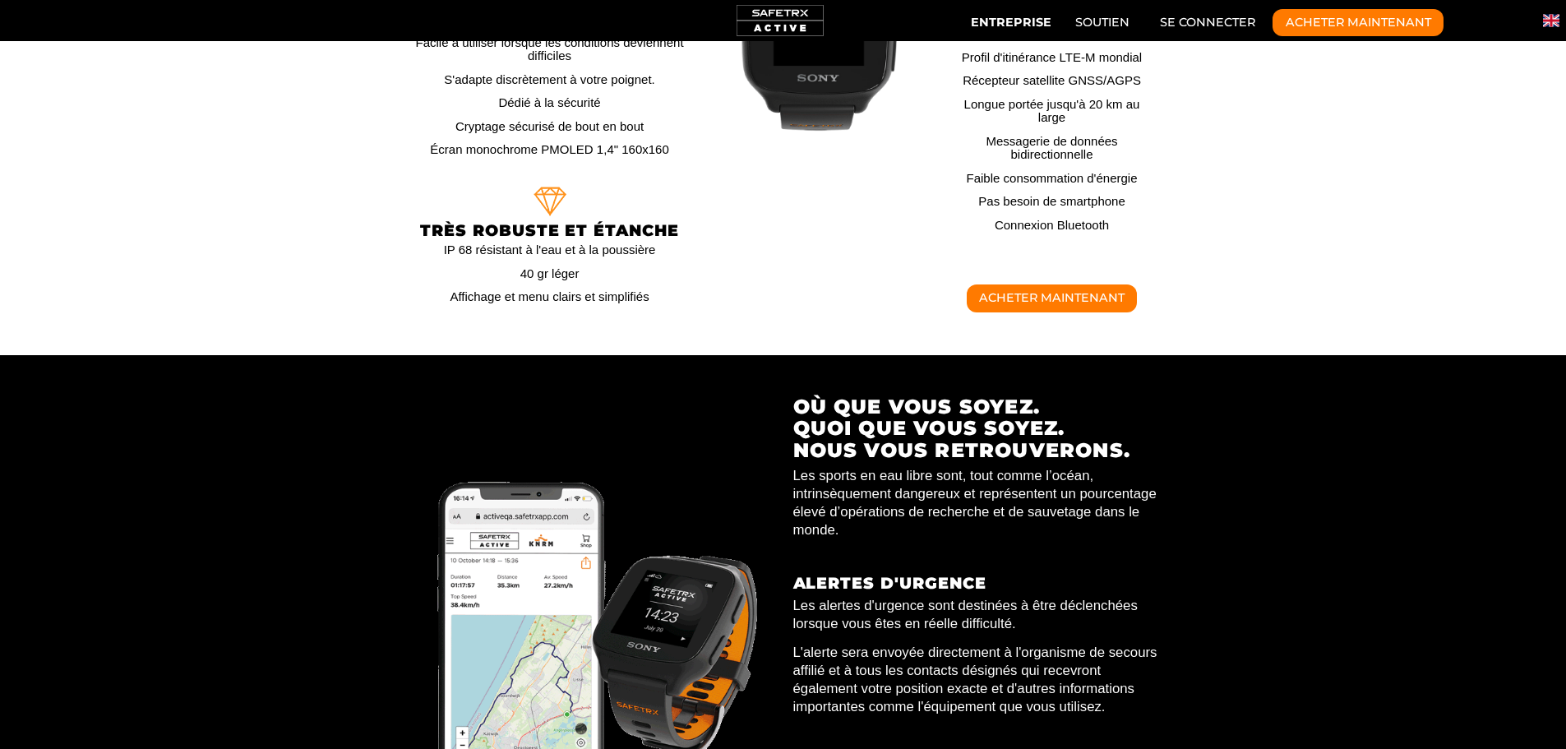
click at [980, 468] on font "Les sports en eau libre sont, tout comme l’océan, intrinsèquement dangereux et …" at bounding box center [974, 503] width 363 height 70
